Goal: Register for event/course

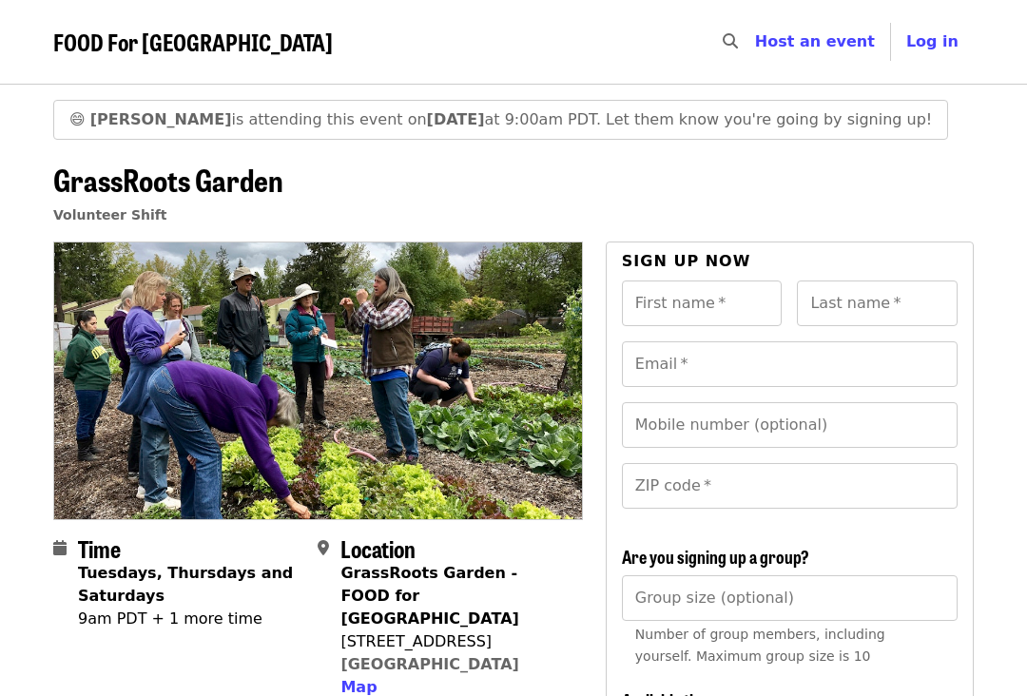
click at [948, 49] on span "Log in" at bounding box center [932, 41] width 52 height 18
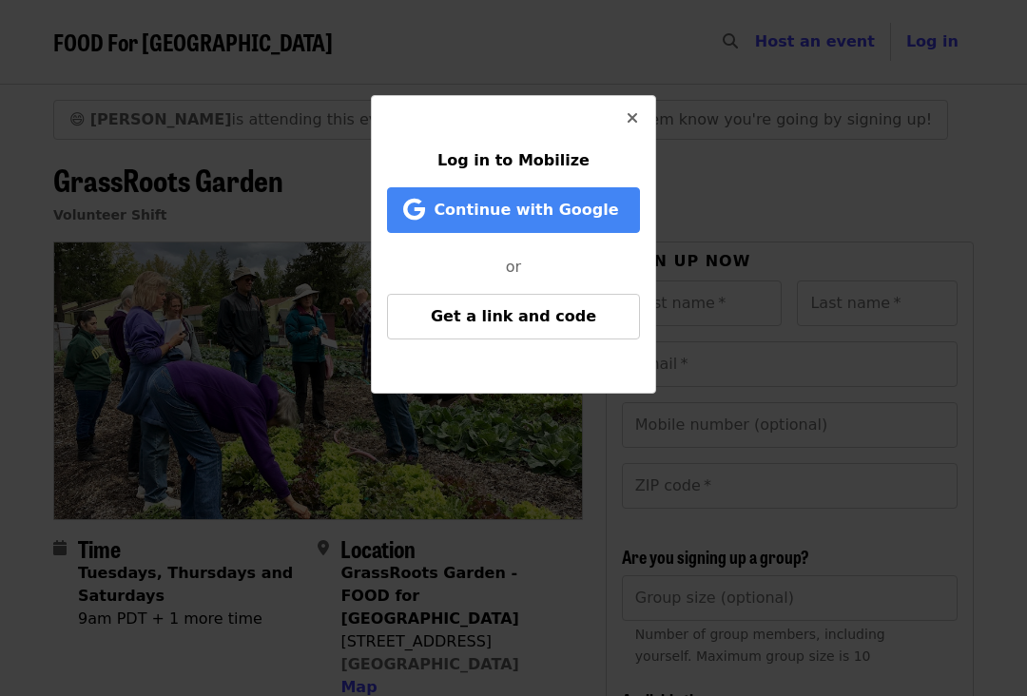
click at [594, 312] on button "Get a link and code" at bounding box center [513, 317] width 253 height 46
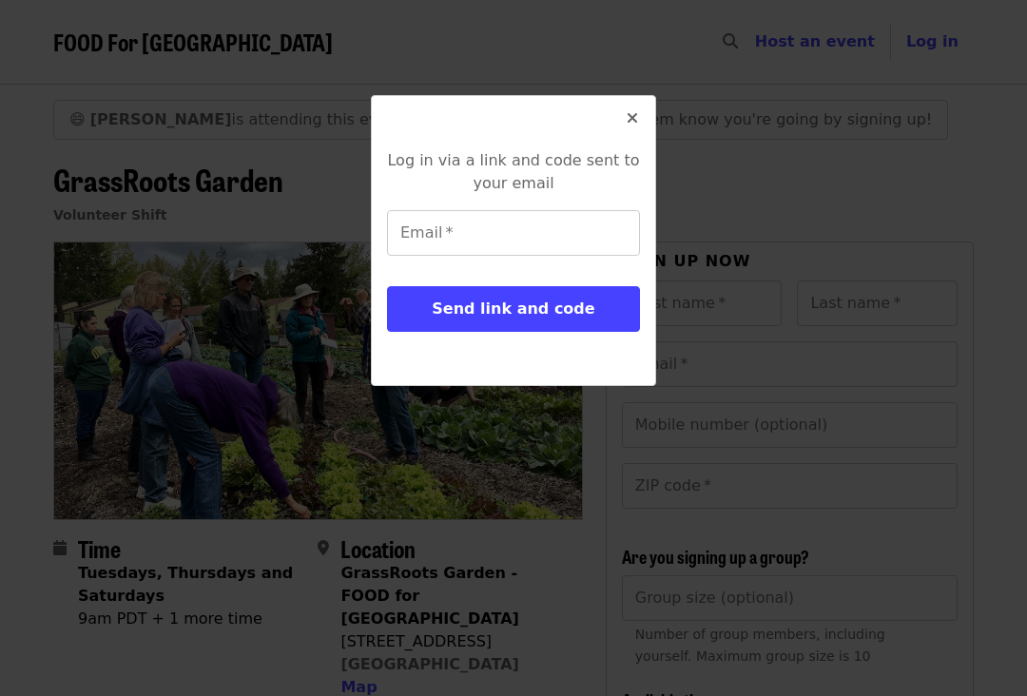
click at [579, 238] on input "Email   *" at bounding box center [513, 233] width 253 height 46
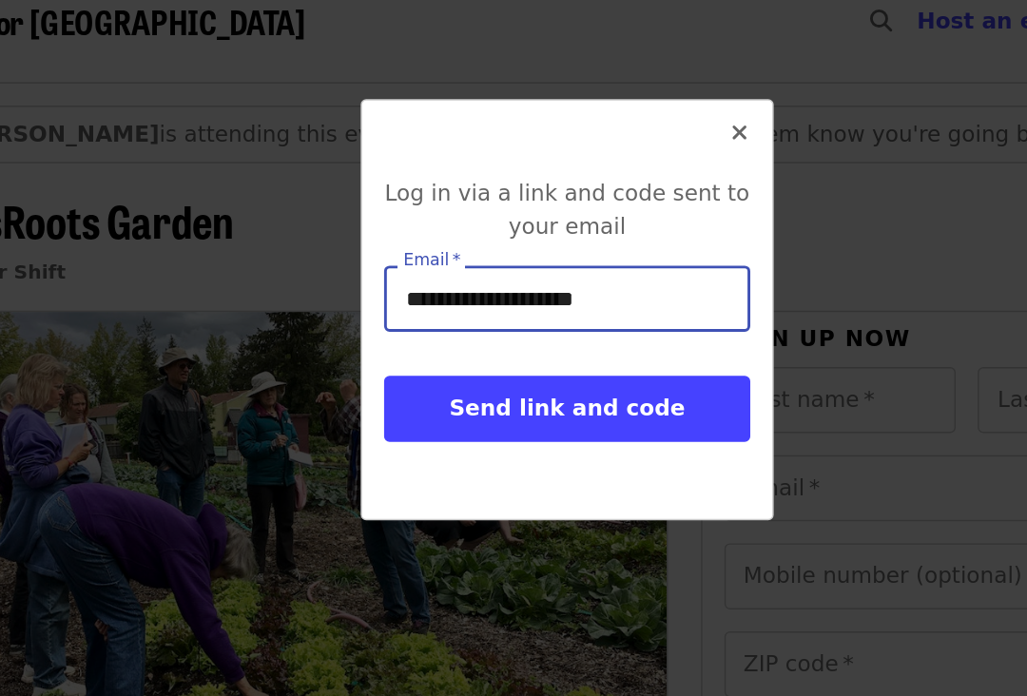
type input "**********"
click at [482, 286] on button "Send link and code" at bounding box center [513, 309] width 253 height 46
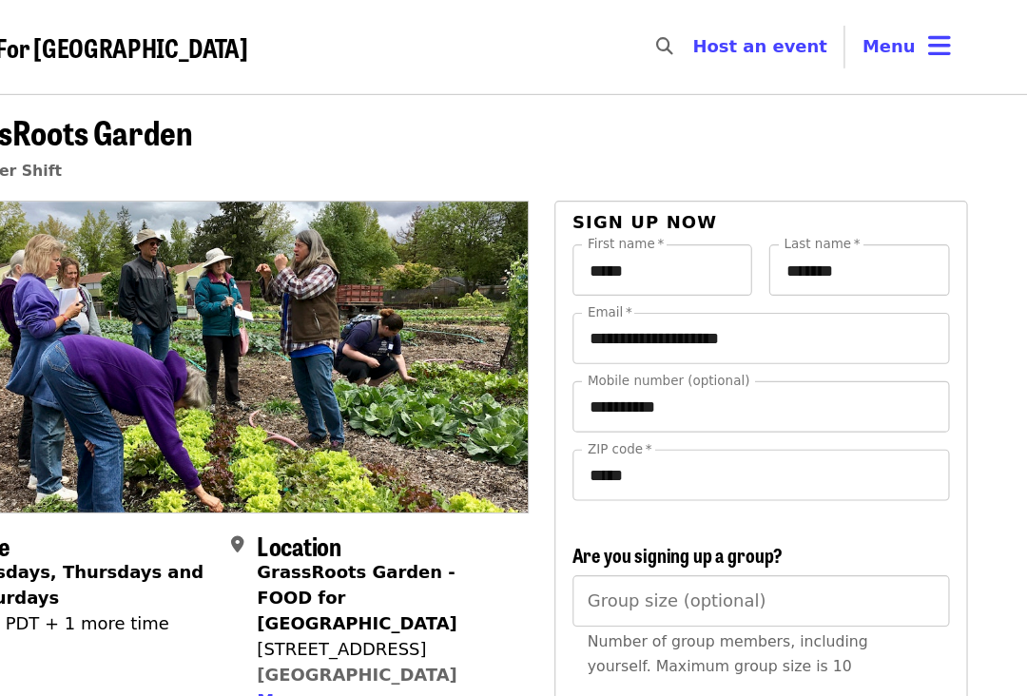
click at [939, 40] on icon "bars icon" at bounding box center [949, 42] width 20 height 28
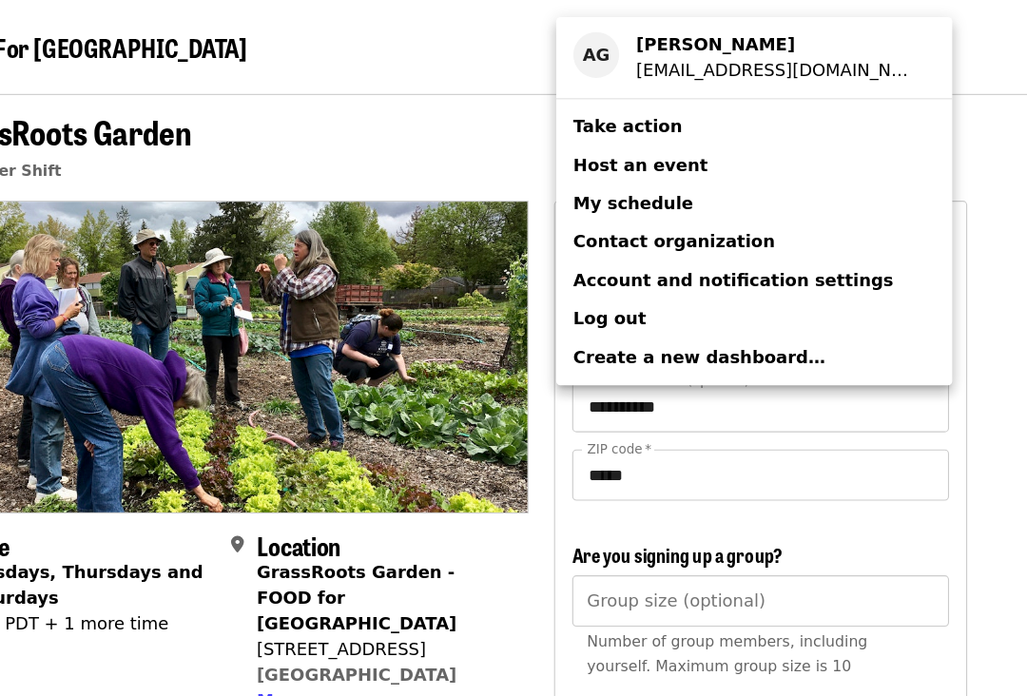
click at [623, 182] on span "My schedule" at bounding box center [676, 181] width 107 height 18
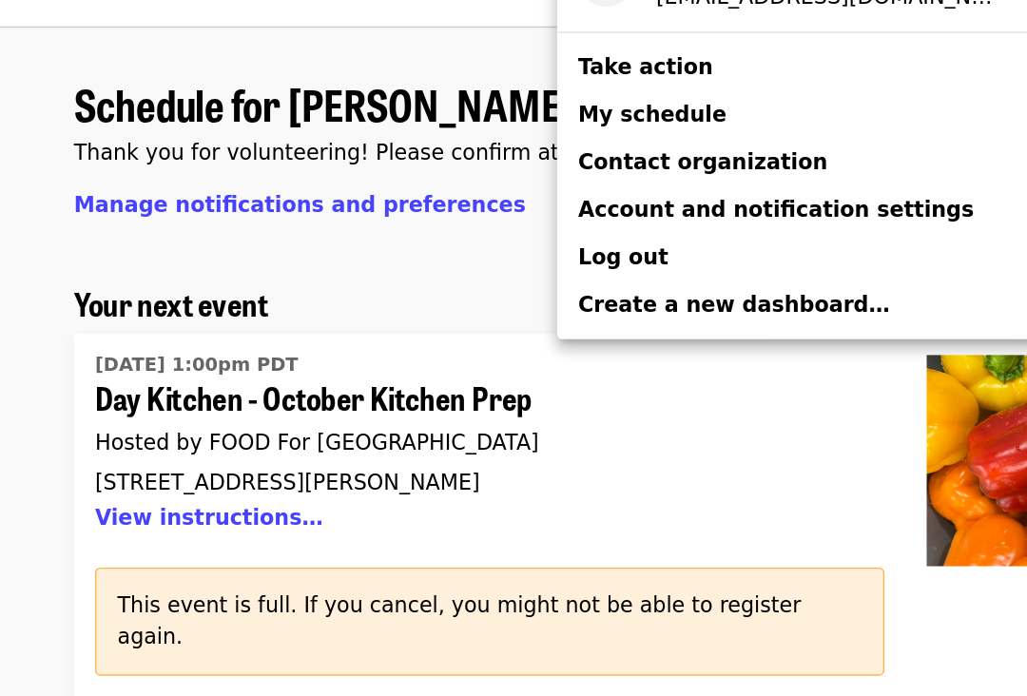
click at [107, 274] on div "Account menu" at bounding box center [513, 348] width 1027 height 696
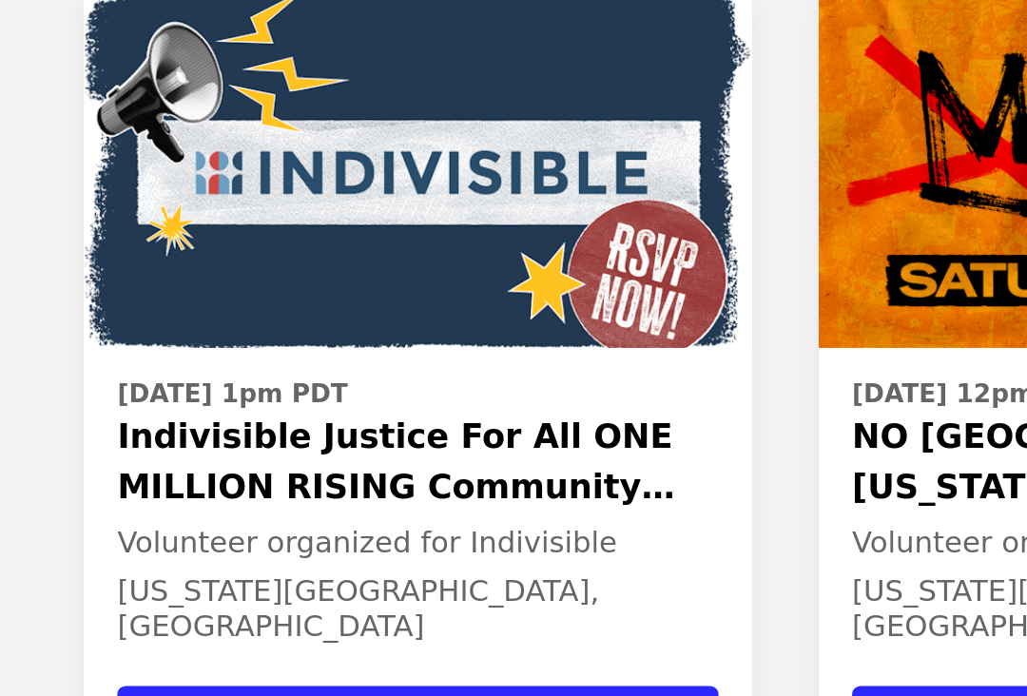
scroll to position [3430, 0]
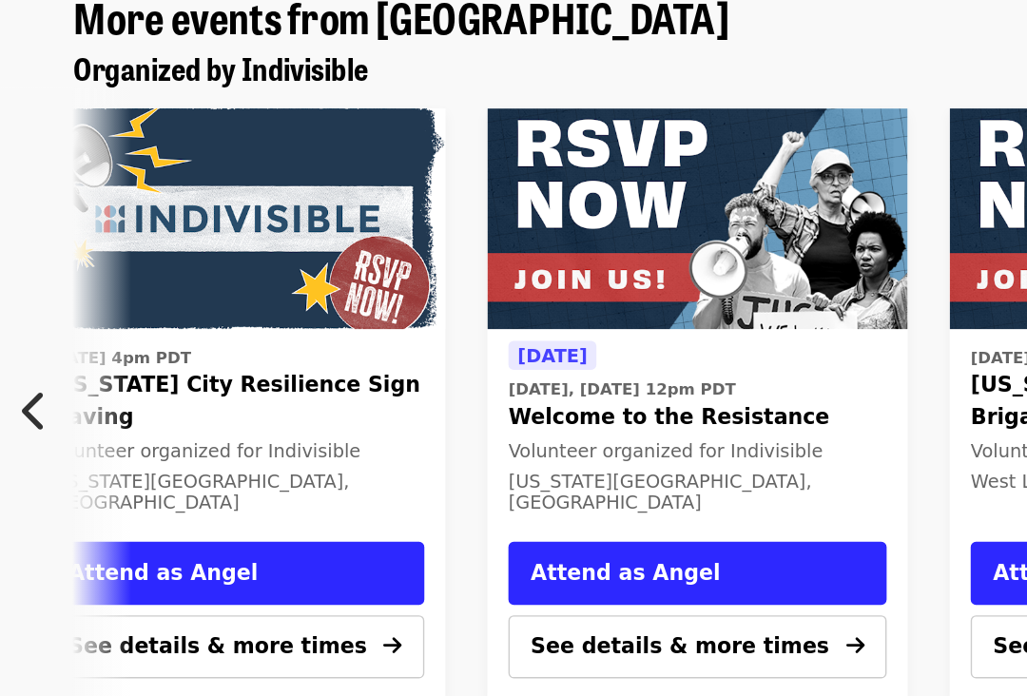
scroll to position [0, 19]
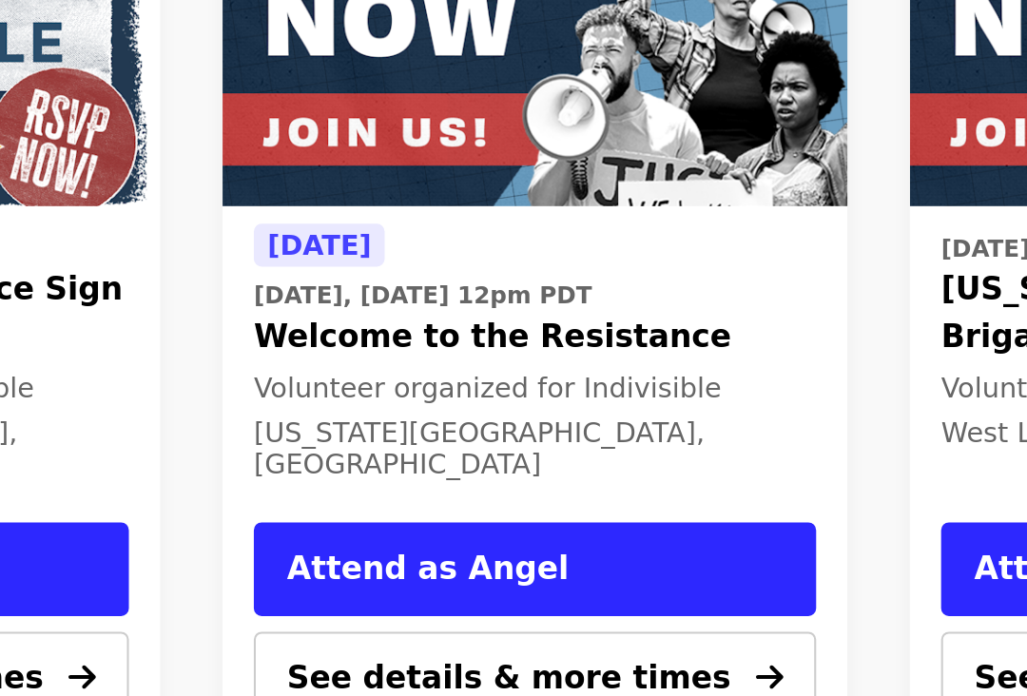
click at [369, 613] on button "See details & more times" at bounding box center [506, 636] width 274 height 46
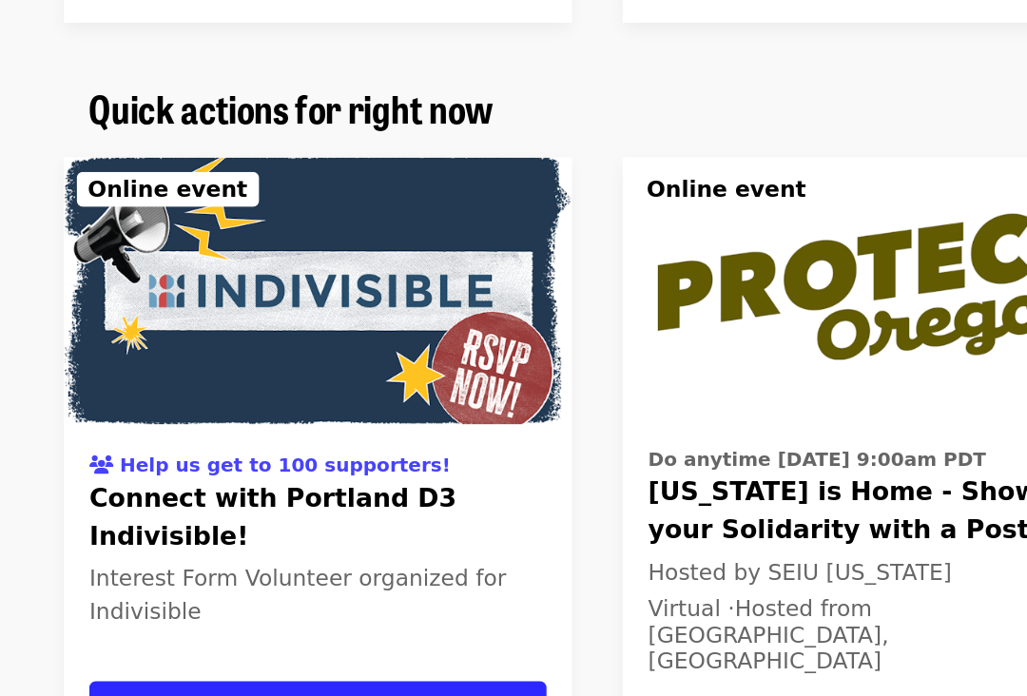
scroll to position [3156, 0]
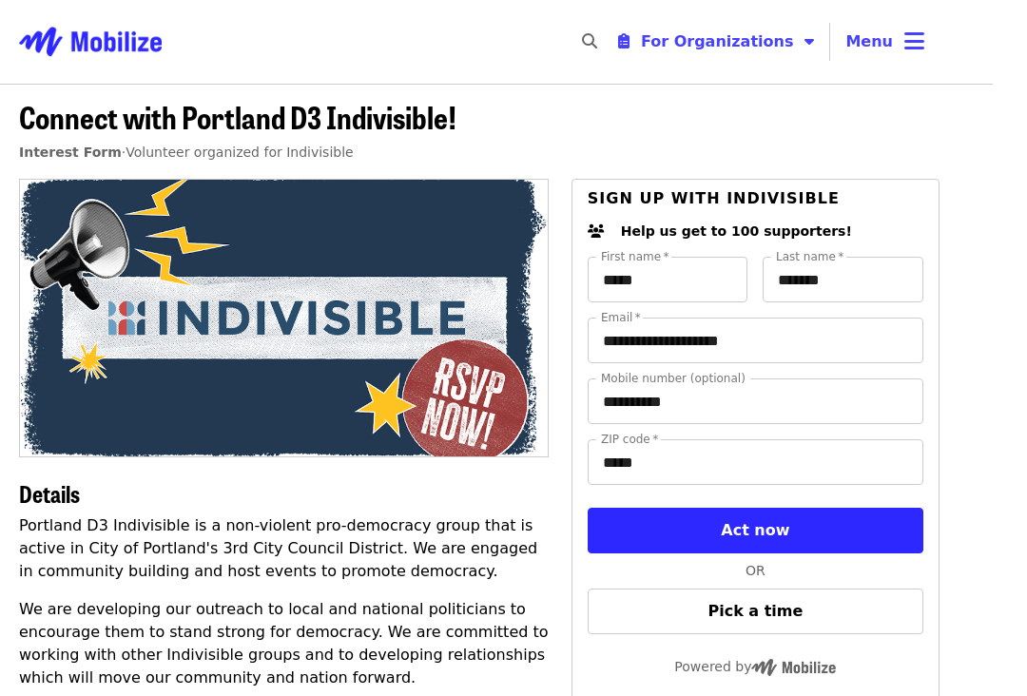
scroll to position [0, 33]
